Goal: Check status

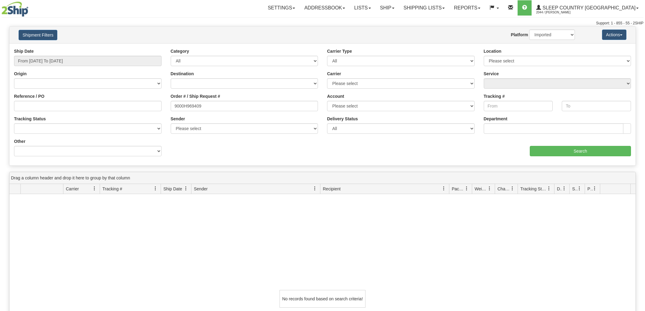
select select "1"
click at [255, 100] on div "Order # / Ship Request # 9000H969409" at bounding box center [245, 102] width 148 height 18
click at [252, 103] on input "9000H969409" at bounding box center [245, 106] width 148 height 10
paste input "2I018016"
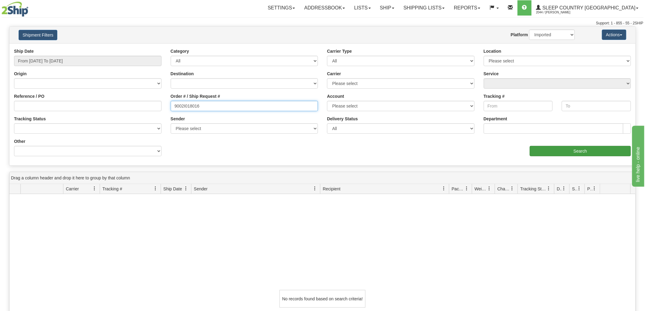
type input "9002I018016"
click at [557, 150] on input "Search" at bounding box center [580, 151] width 101 height 10
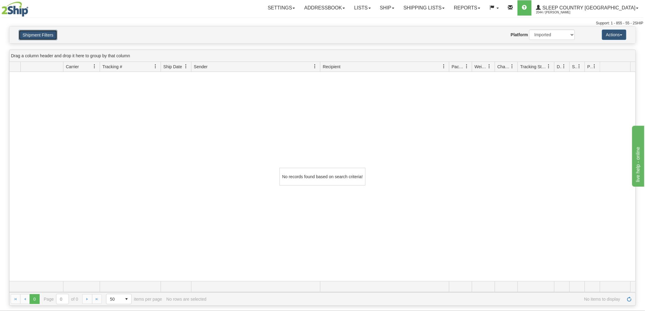
click at [40, 36] on button "Shipment Filters" at bounding box center [38, 35] width 39 height 10
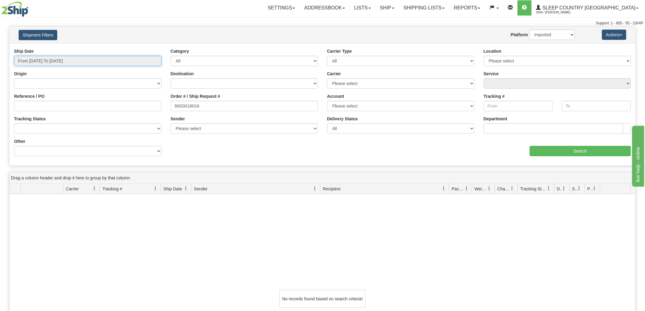
click at [94, 62] on input "From [DATE] To [DATE]" at bounding box center [88, 61] width 148 height 10
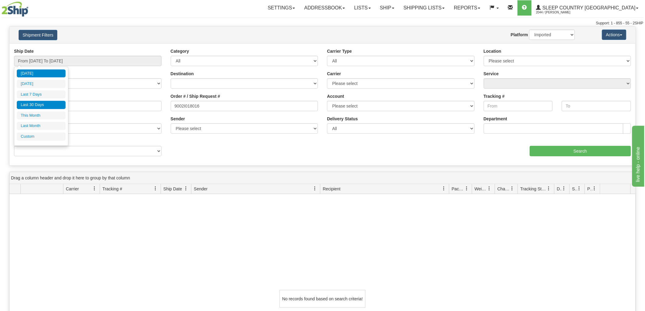
click at [50, 102] on ul "[DATE] [DATE] Last 7 Days Last 30 Days This Month Last Month Custom" at bounding box center [41, 105] width 49 height 71
click at [50, 102] on li "Last 30 Days" at bounding box center [41, 105] width 49 height 8
type input "From [DATE] To [DATE]"
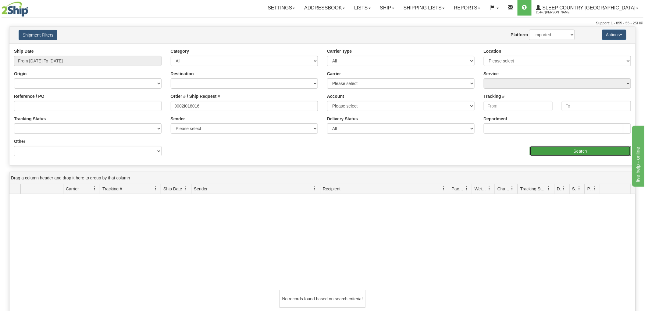
click at [556, 150] on input "Search" at bounding box center [580, 151] width 101 height 10
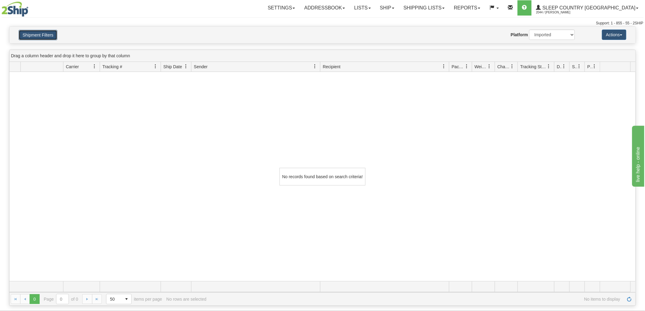
click at [47, 35] on button "Shipment Filters" at bounding box center [38, 35] width 39 height 10
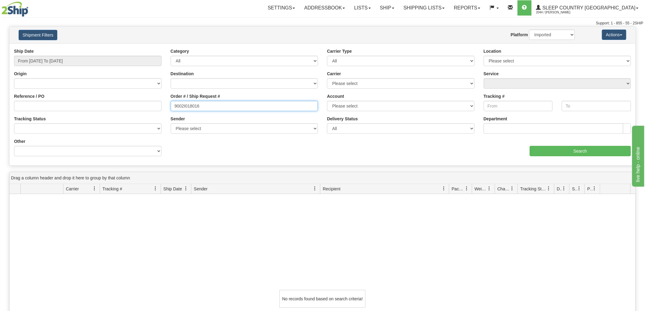
click at [220, 108] on input "9002I018016" at bounding box center [245, 106] width 148 height 10
click at [117, 108] on input "Reference / PO" at bounding box center [88, 106] width 148 height 10
paste input "9002I018016"
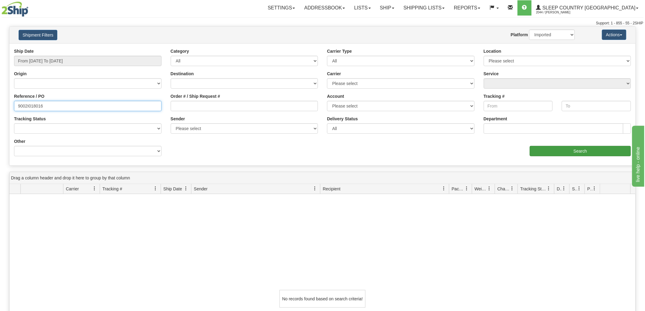
type input "9002I018016"
click at [551, 150] on input "Search" at bounding box center [580, 151] width 101 height 10
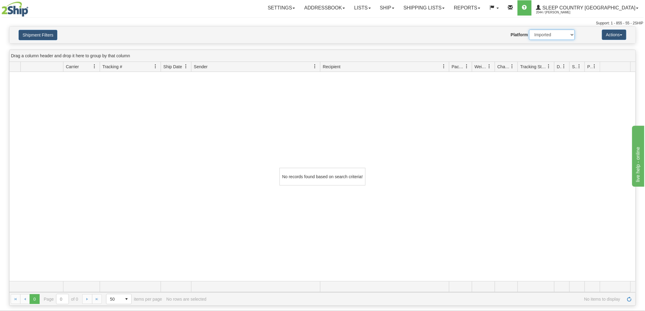
click at [547, 37] on select "2Ship Imported" at bounding box center [552, 35] width 46 height 10
select select "0"
click at [529, 30] on select "2Ship Imported" at bounding box center [552, 35] width 46 height 10
click at [51, 37] on button "Shipment Filters" at bounding box center [38, 35] width 39 height 10
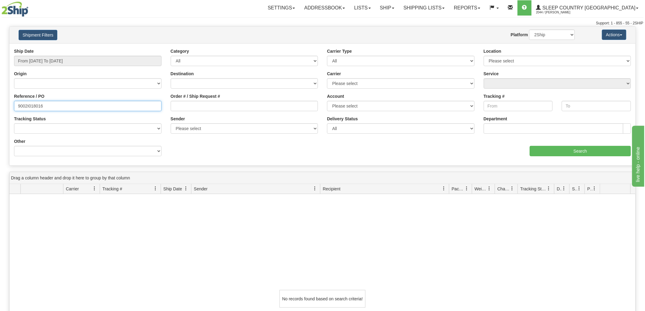
click at [105, 109] on input "9002I018016" at bounding box center [88, 106] width 148 height 10
click at [222, 108] on input "Order # / Ship Request #" at bounding box center [245, 106] width 148 height 10
paste input "9002I018016"
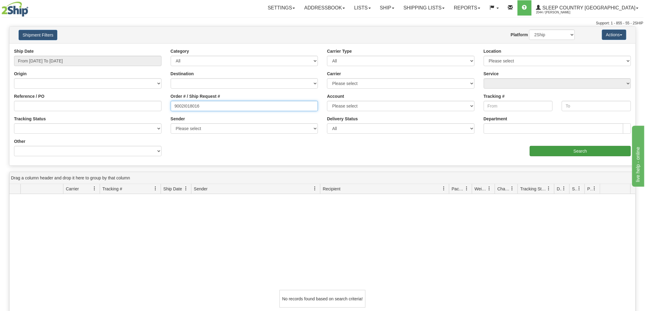
type input "9002I018016"
click at [547, 154] on input "Search" at bounding box center [580, 151] width 101 height 10
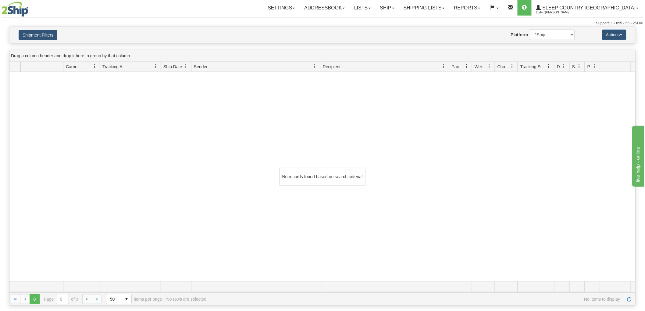
click at [60, 144] on div "No records found based on search criteria!" at bounding box center [322, 176] width 626 height 209
